Goal: Information Seeking & Learning: Learn about a topic

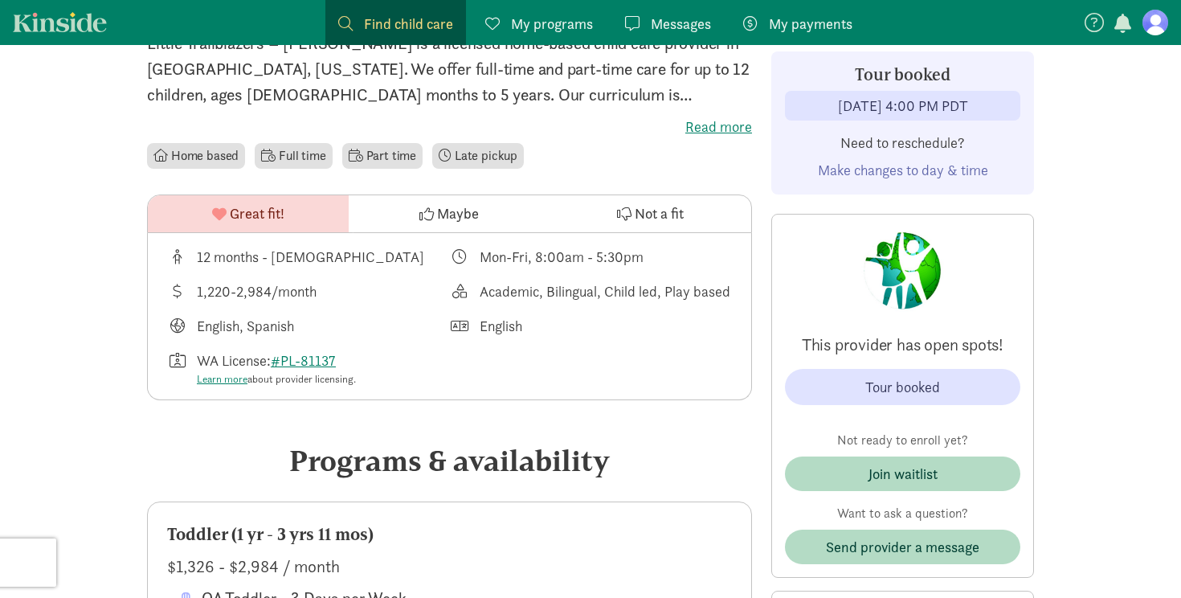
scroll to position [433, 0]
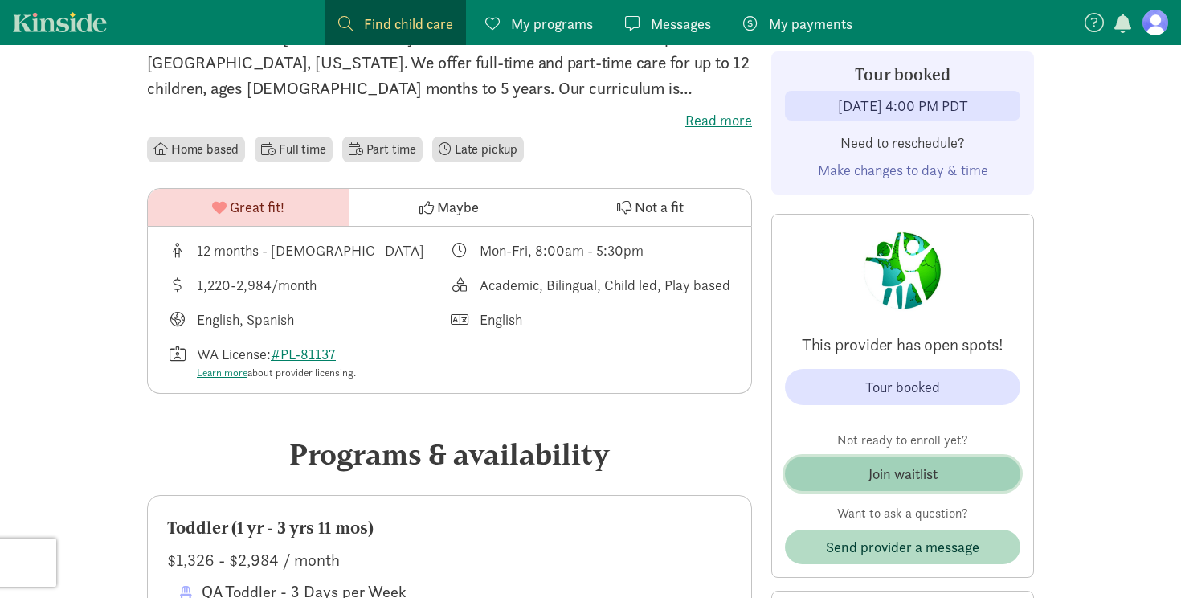
click at [905, 481] on div "Join waitlist" at bounding box center [902, 474] width 69 height 22
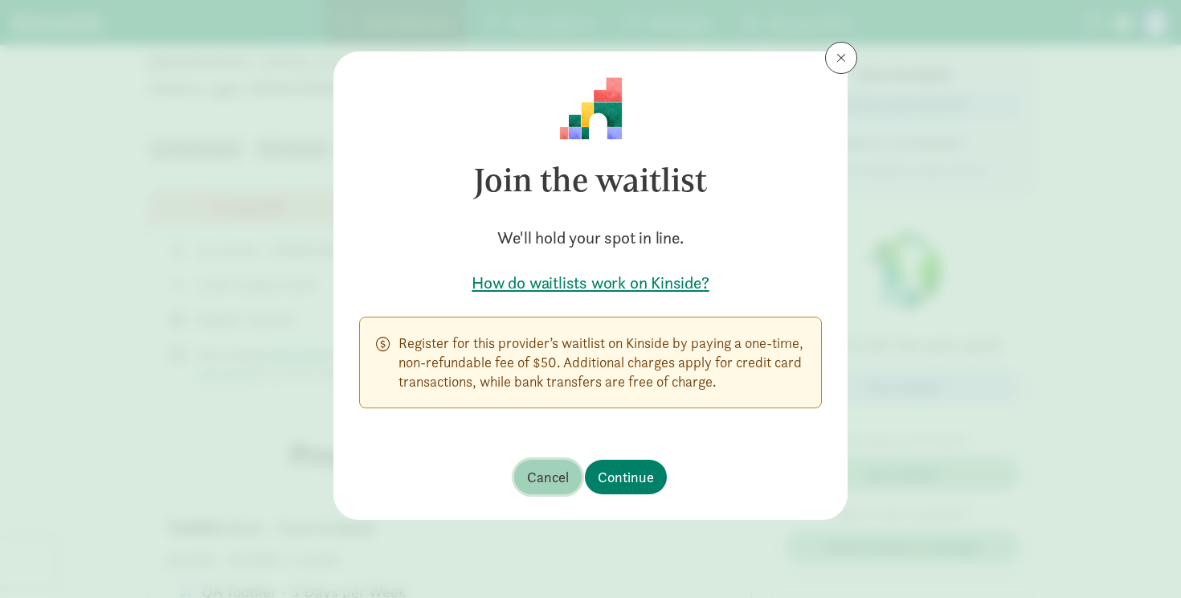
click at [545, 478] on span "Cancel" at bounding box center [548, 477] width 42 height 22
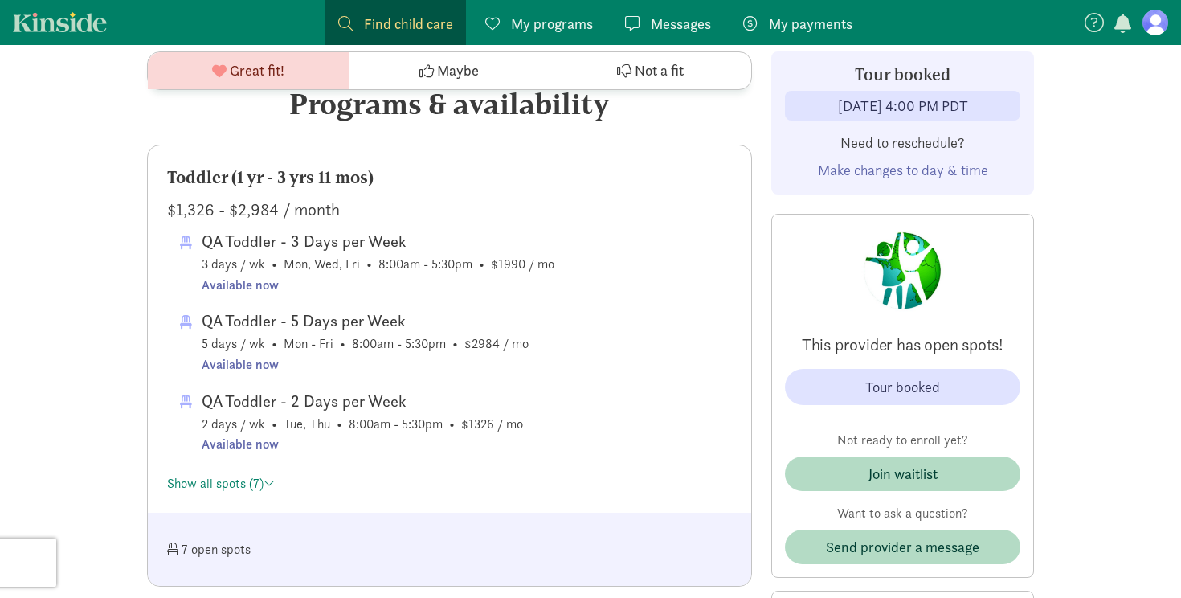
scroll to position [788, 0]
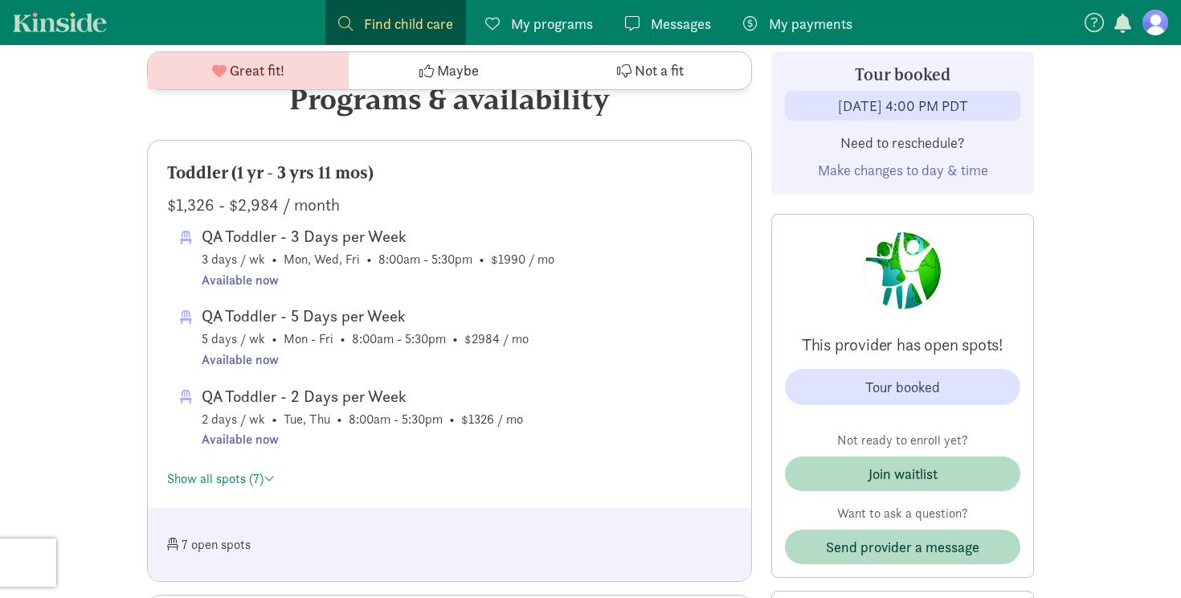
click at [185, 469] on div "Show all spots (7)" at bounding box center [449, 476] width 565 height 26
click at [183, 476] on link "Show all spots (7)" at bounding box center [221, 478] width 108 height 17
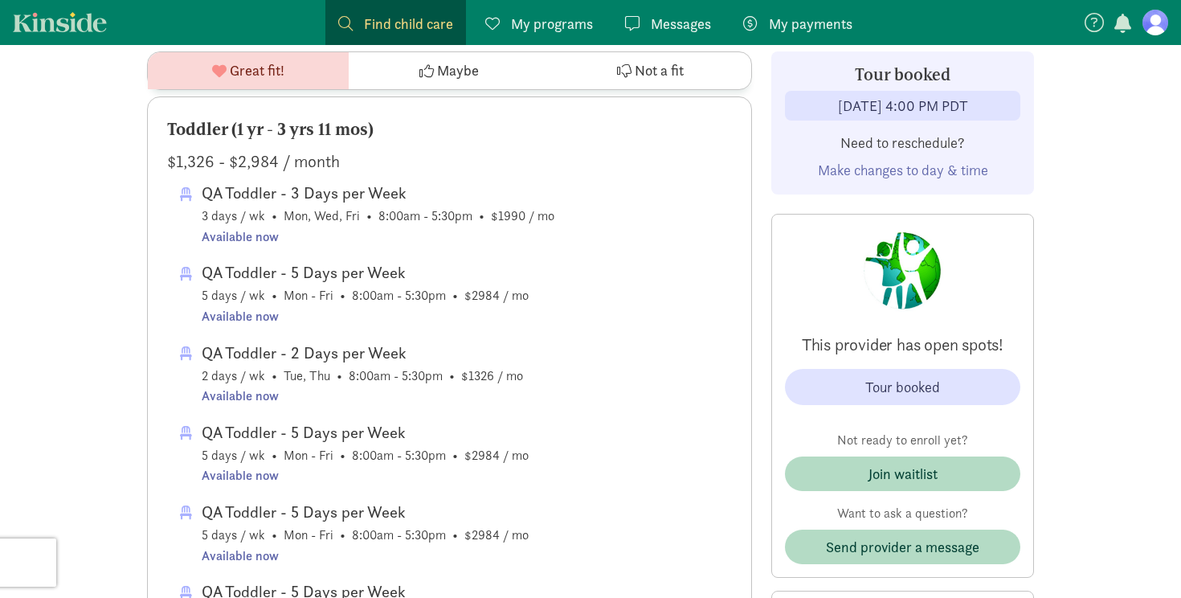
scroll to position [836, 0]
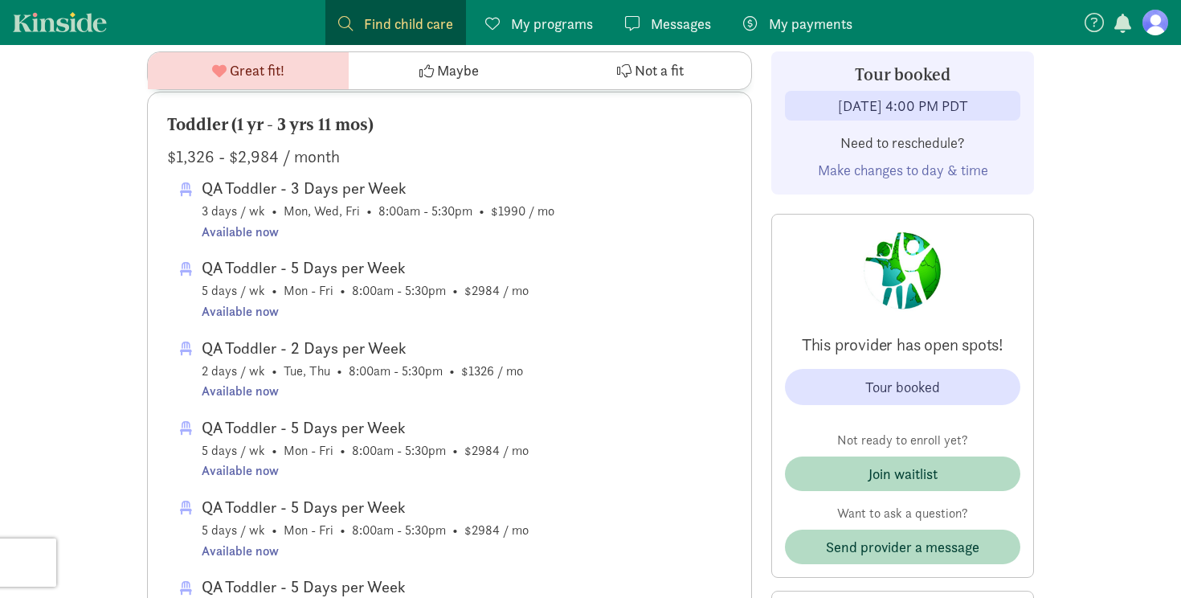
click at [68, 23] on link "Kinside" at bounding box center [60, 22] width 94 height 20
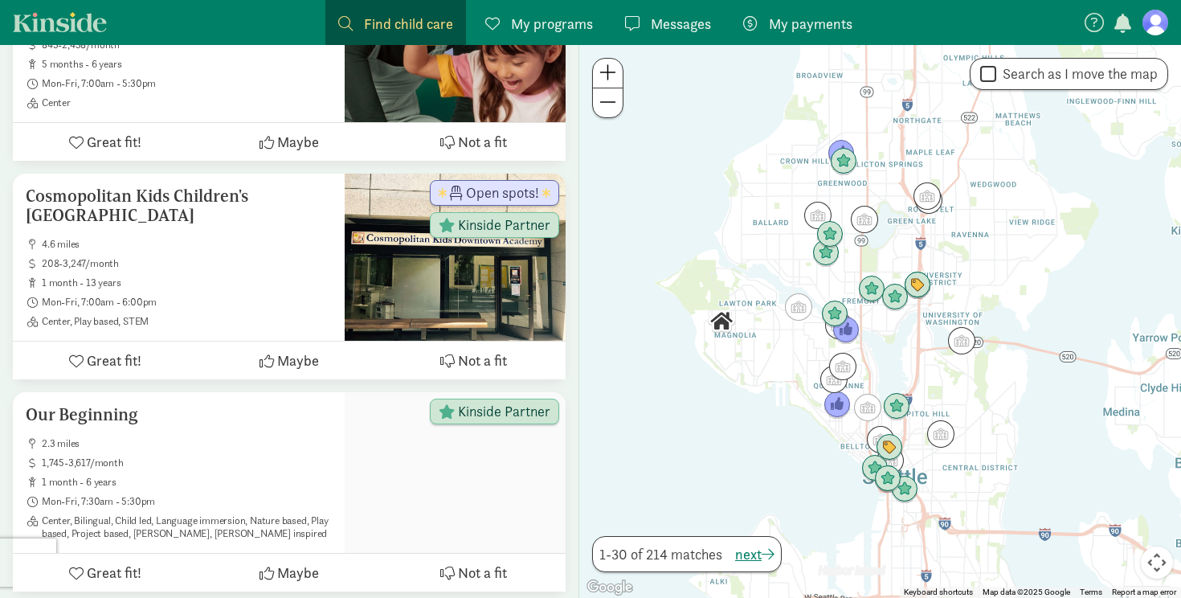
click at [1158, 28] on figure at bounding box center [1155, 23] width 26 height 26
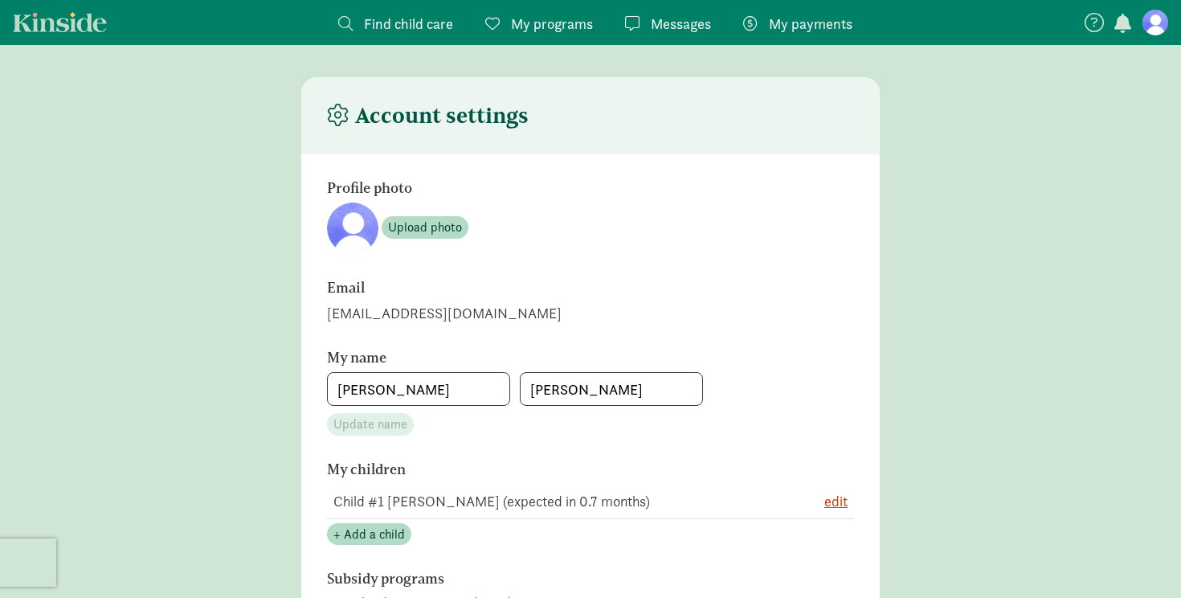
click at [521, 20] on span "My programs" at bounding box center [552, 24] width 82 height 22
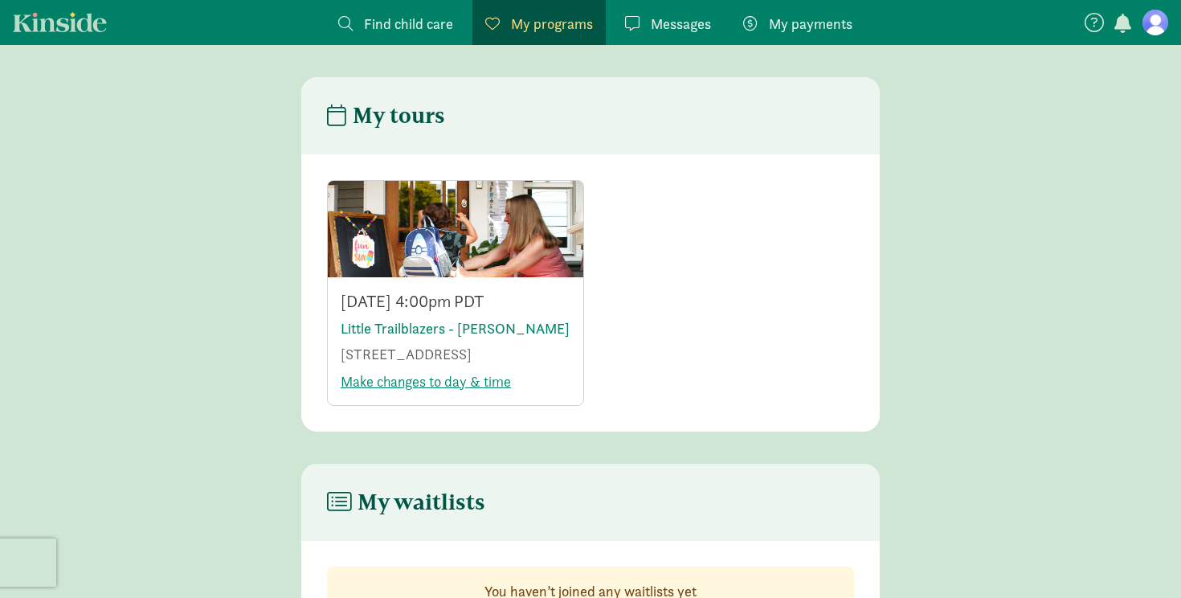
click at [1132, 25] on button "button" at bounding box center [1123, 24] width 22 height 21
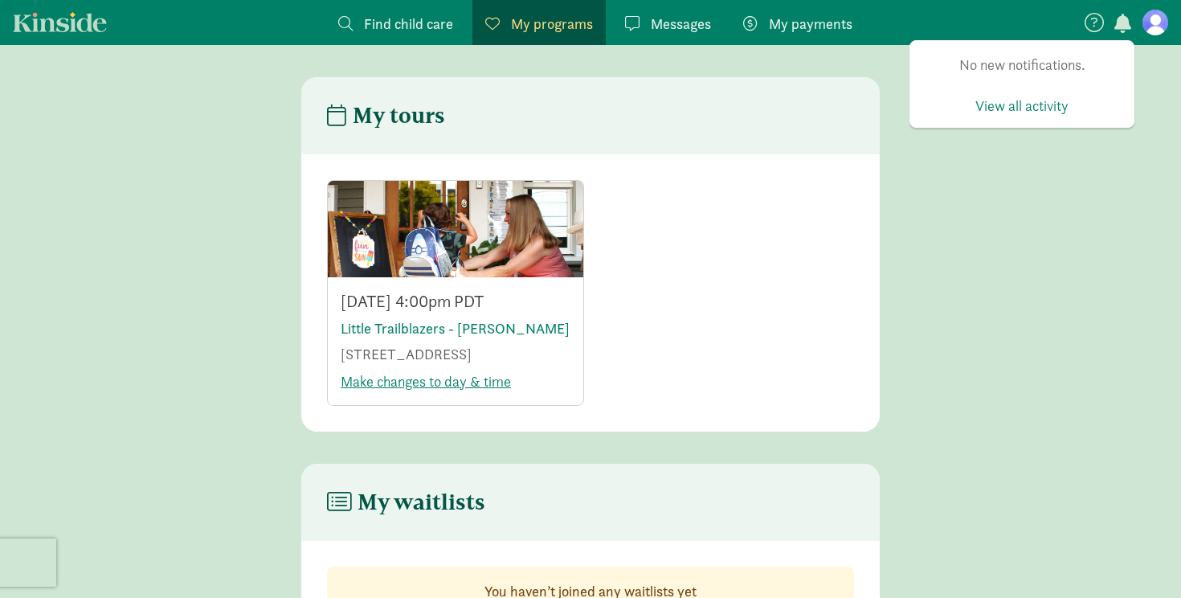
click at [1019, 206] on main "My tours Mon Sep 8 4:00pm PDT Little Trailblazers - Queen Anne 1906 10th Ave W.…" at bounding box center [590, 254] width 1181 height 354
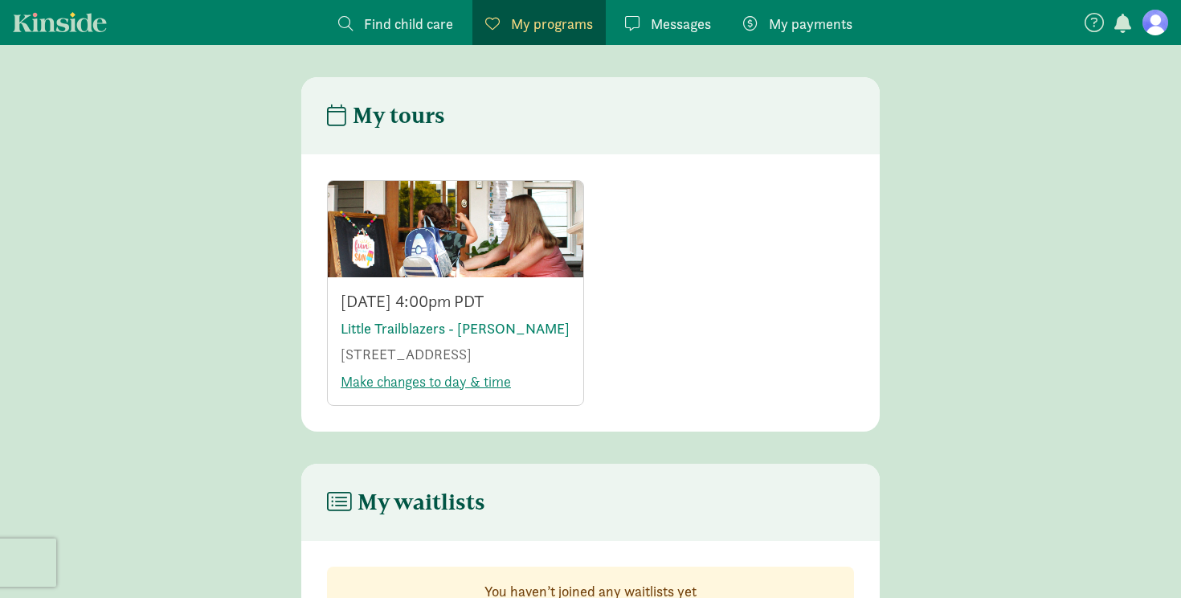
click at [66, 22] on link "Kinside" at bounding box center [60, 22] width 94 height 20
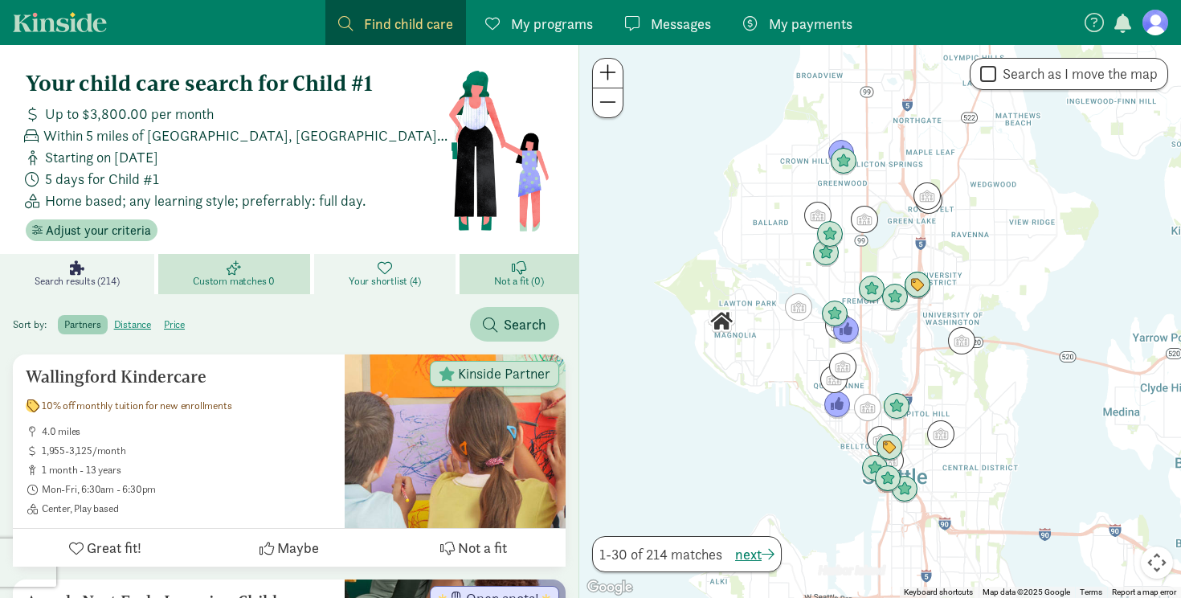
click at [365, 279] on span "Your shortlist (4)" at bounding box center [384, 281] width 71 height 13
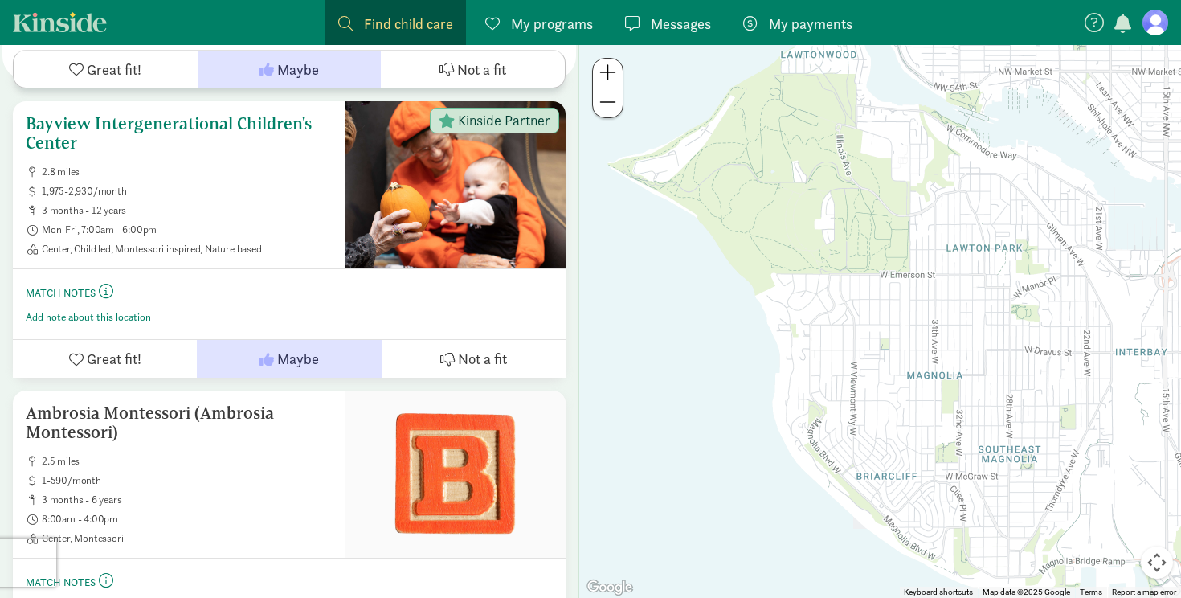
scroll to position [815, 0]
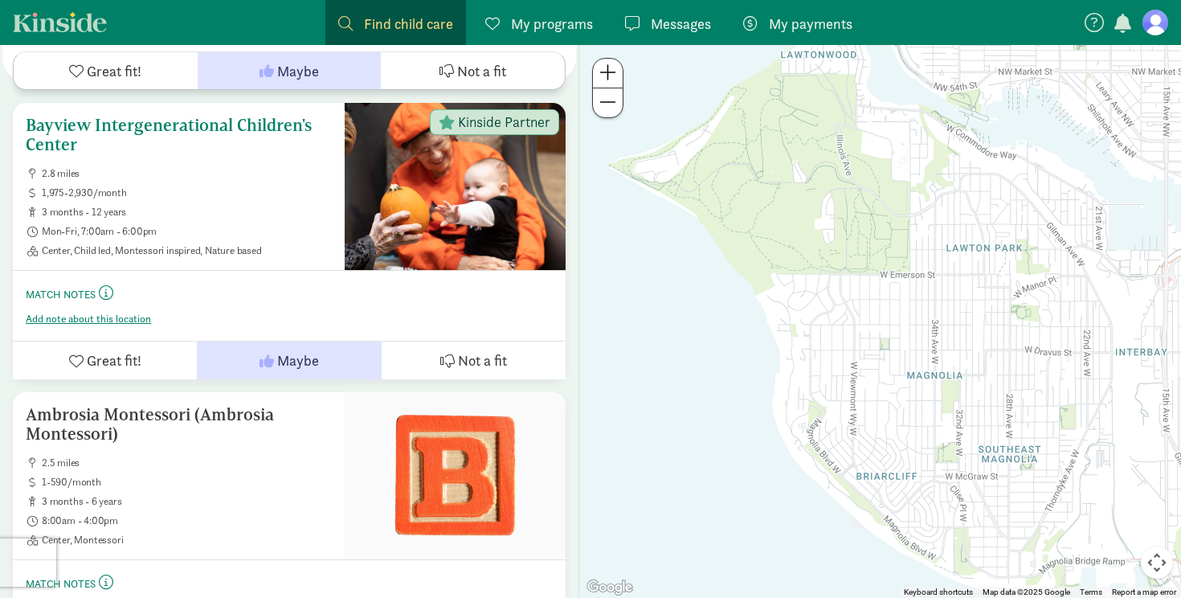
click at [80, 132] on h5 "Bayview Intergenerational Children's Center" at bounding box center [179, 135] width 306 height 39
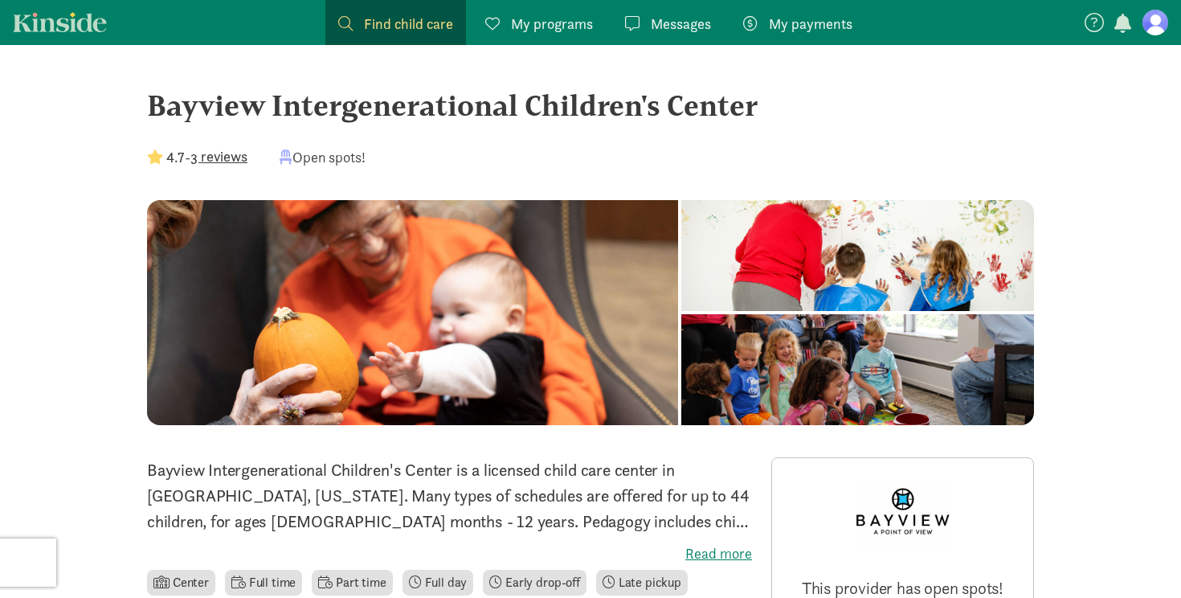
drag, startPoint x: 758, startPoint y: 103, endPoint x: 154, endPoint y: 96, distance: 603.4
click at [154, 96] on div "Bayview Intergenerational Children's Center" at bounding box center [590, 105] width 887 height 43
copy div "Bayview Intergenerational Children's Center"
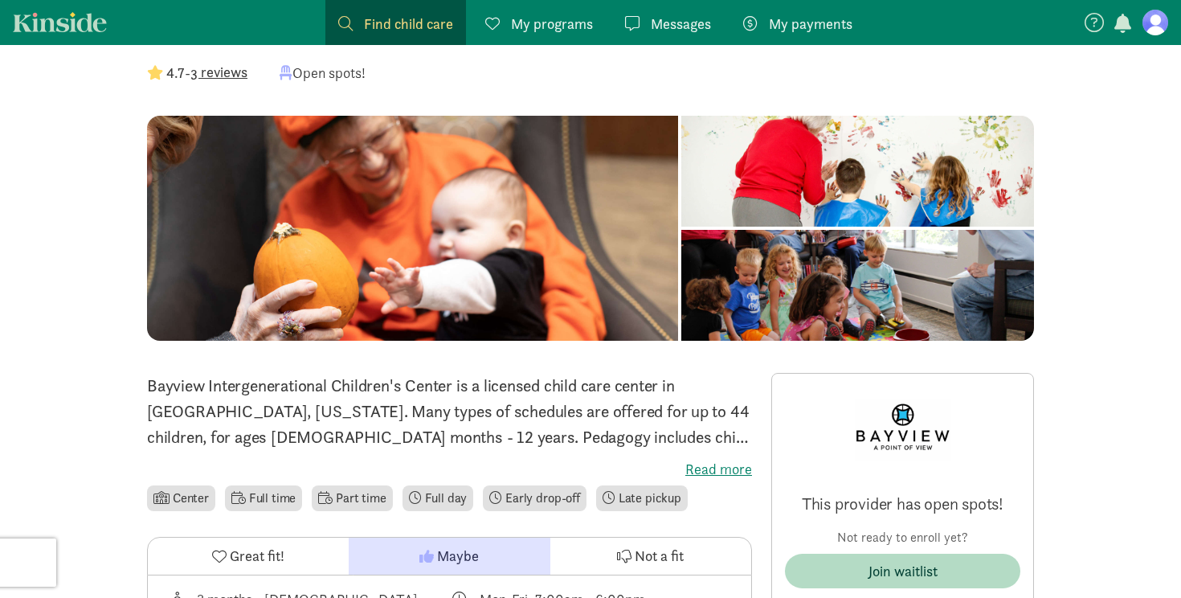
scroll to position [98, 0]
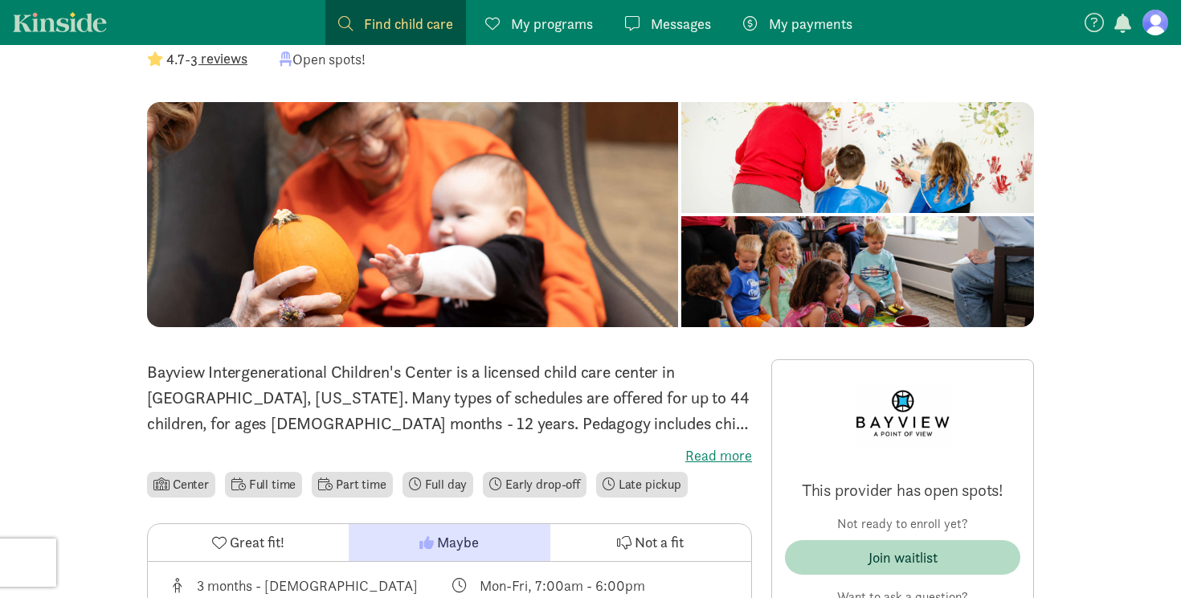
click at [700, 447] on label "Read more" at bounding box center [449, 455] width 605 height 19
click at [0, 0] on input "Read more" at bounding box center [0, 0] width 0 height 0
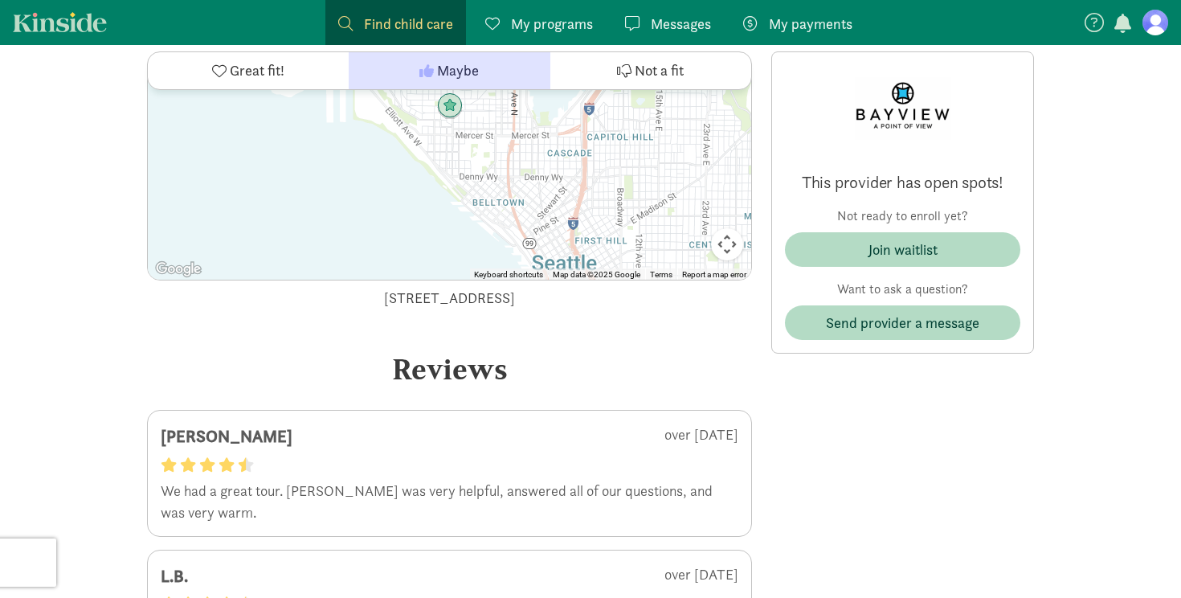
scroll to position [2982, 0]
